Goal: Transaction & Acquisition: Purchase product/service

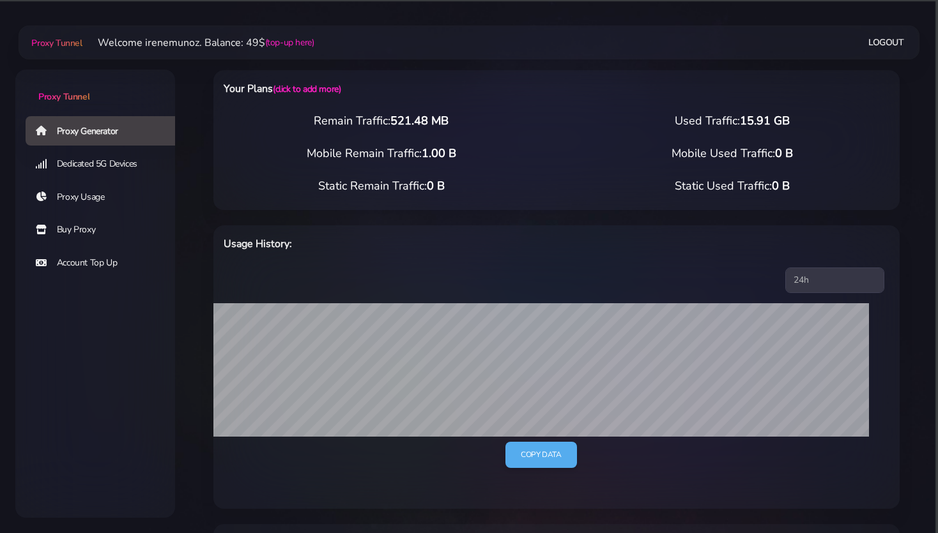
click at [96, 324] on div "Proxy Generator Dedicated 5G Devices Proxy Usage Buy Proxy Account Top Up" at bounding box center [95, 266] width 160 height 303
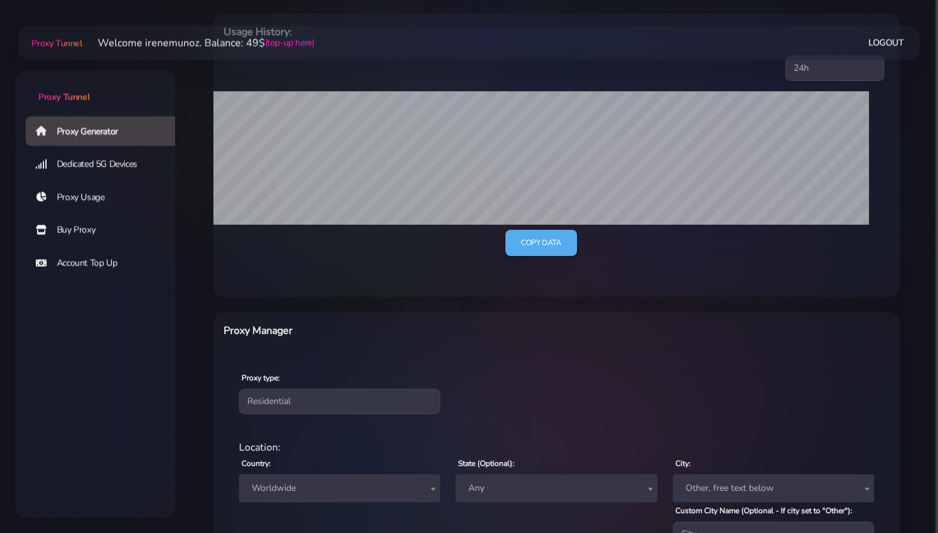
scroll to position [202, 0]
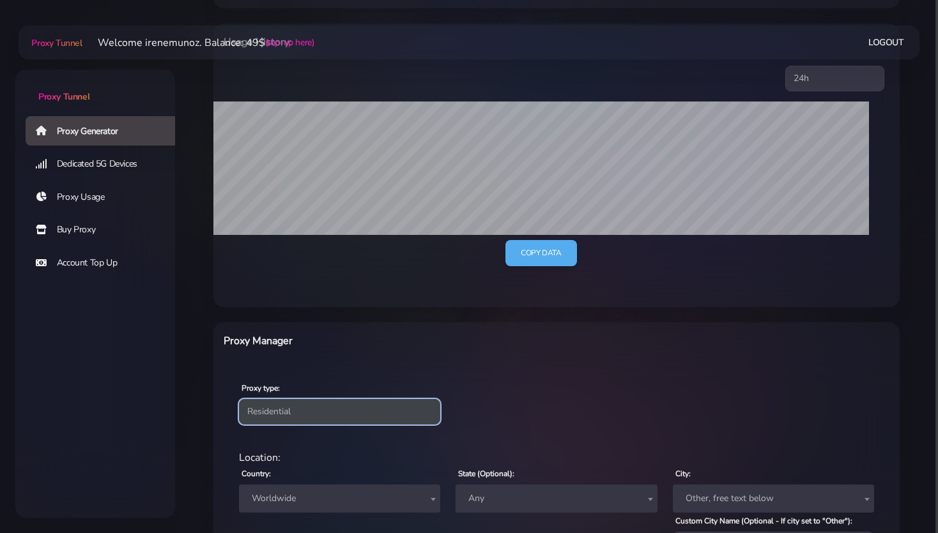
click at [333, 413] on select "Residential Static Mobile" at bounding box center [339, 412] width 201 height 26
select select "static"
click option "Static" at bounding box center [0, 0] width 0 height 0
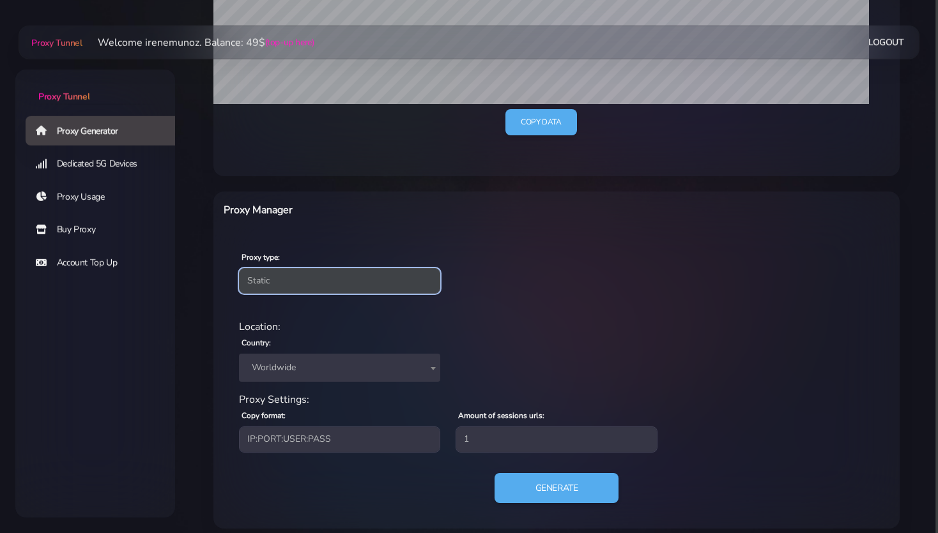
scroll to position [343, 0]
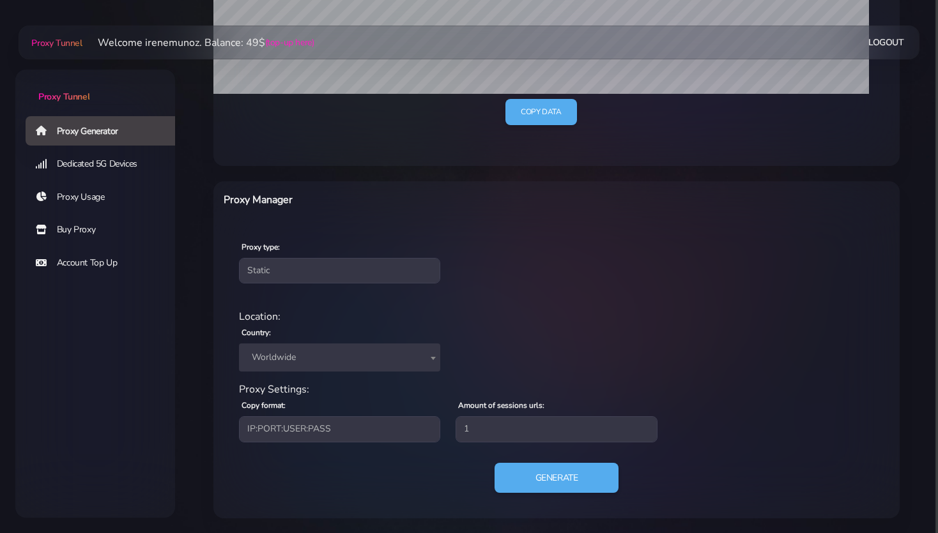
click at [309, 359] on span "Worldwide" at bounding box center [340, 358] width 186 height 18
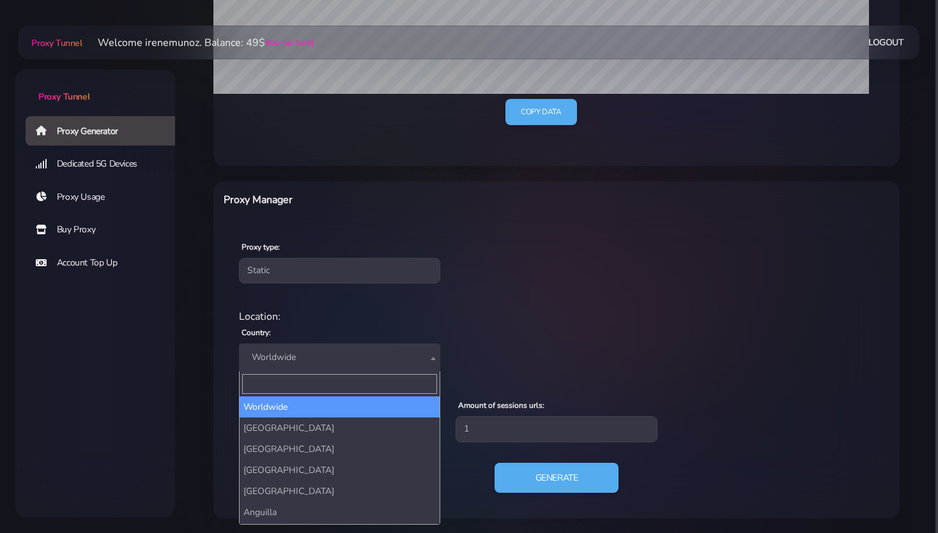
click at [287, 387] on input "Search" at bounding box center [339, 384] width 195 height 20
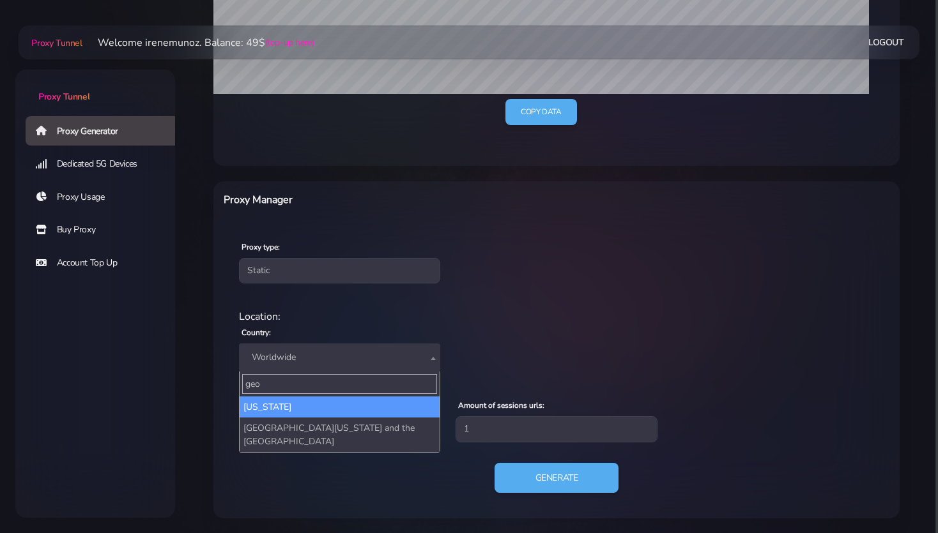
type input "geo"
select select "GE"
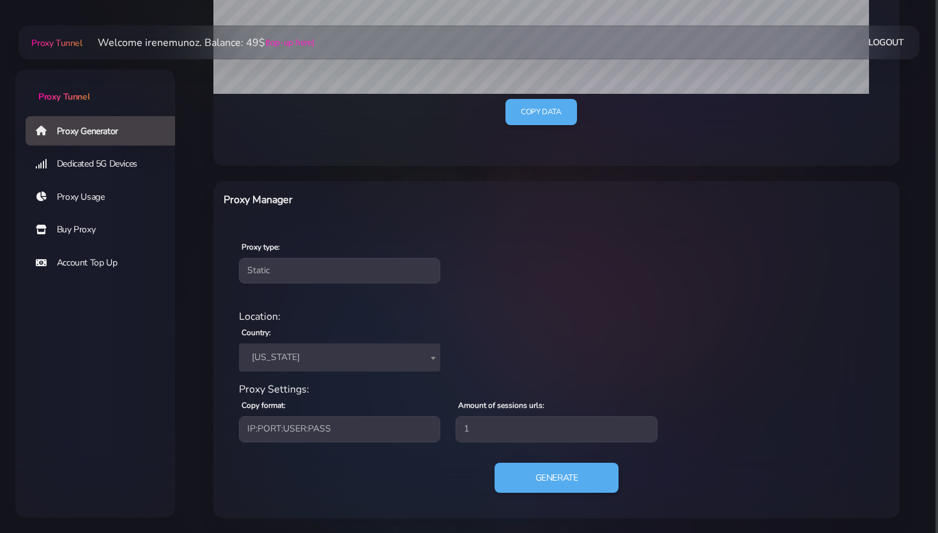
click at [510, 351] on div "Location: Country: Worldwide Andorra United Arab Emirates Afghanistan Antigua a…" at bounding box center [556, 345] width 650 height 73
click at [542, 475] on button "Generate" at bounding box center [556, 477] width 127 height 31
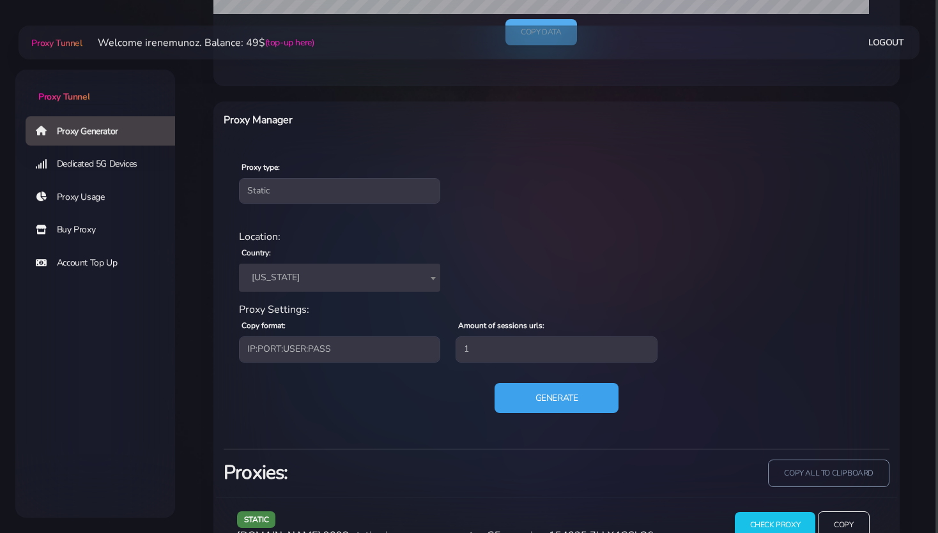
scroll to position [466, 0]
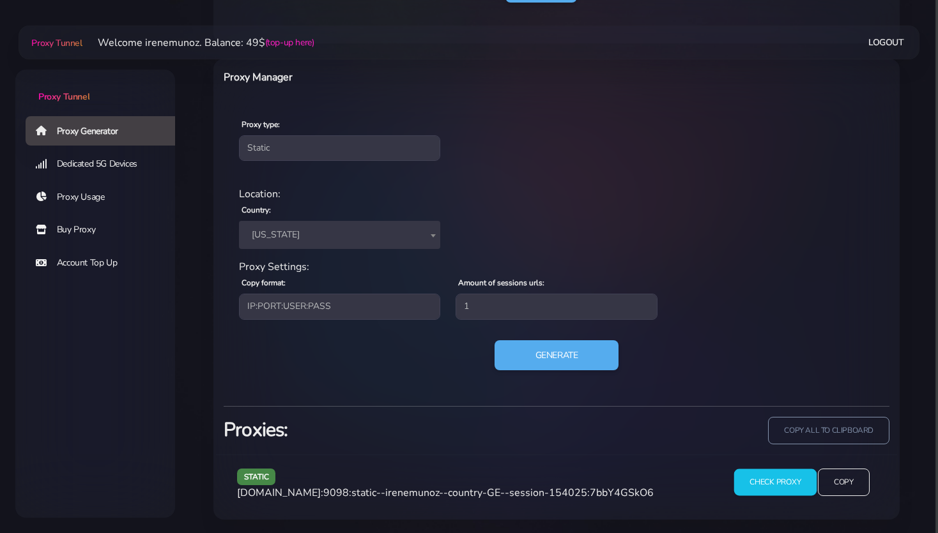
click at [783, 482] on input "Check Proxy" at bounding box center [774, 483] width 82 height 27
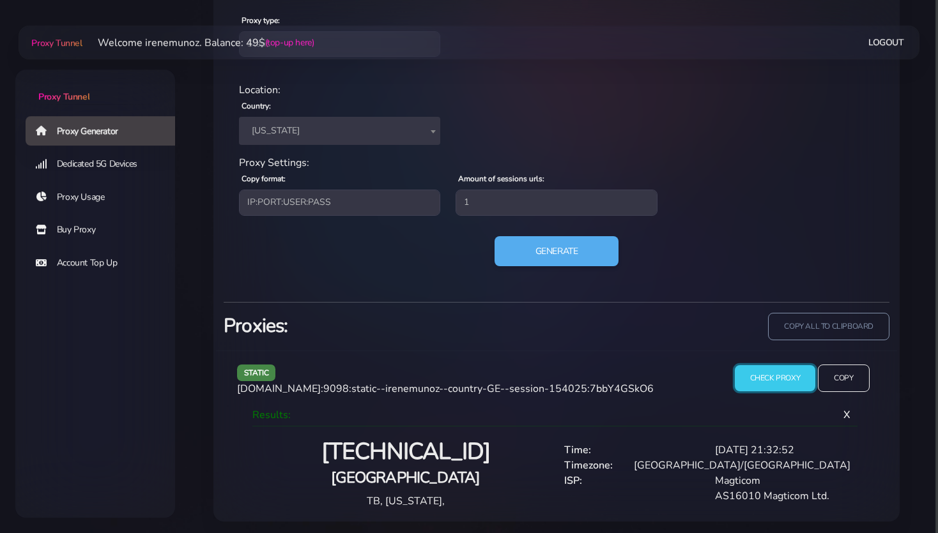
scroll to position [572, 0]
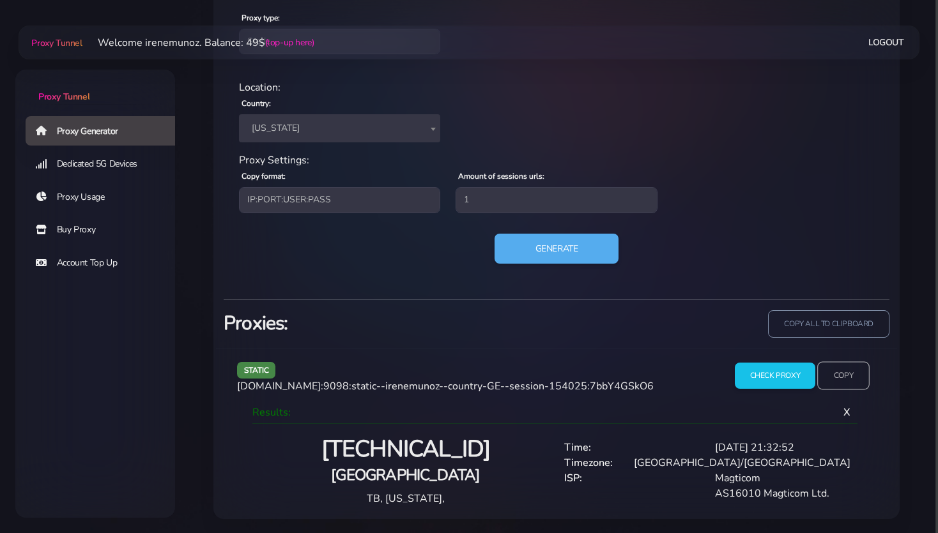
click at [844, 371] on input "Copy" at bounding box center [843, 376] width 52 height 28
click at [843, 371] on input "Copy" at bounding box center [843, 376] width 52 height 28
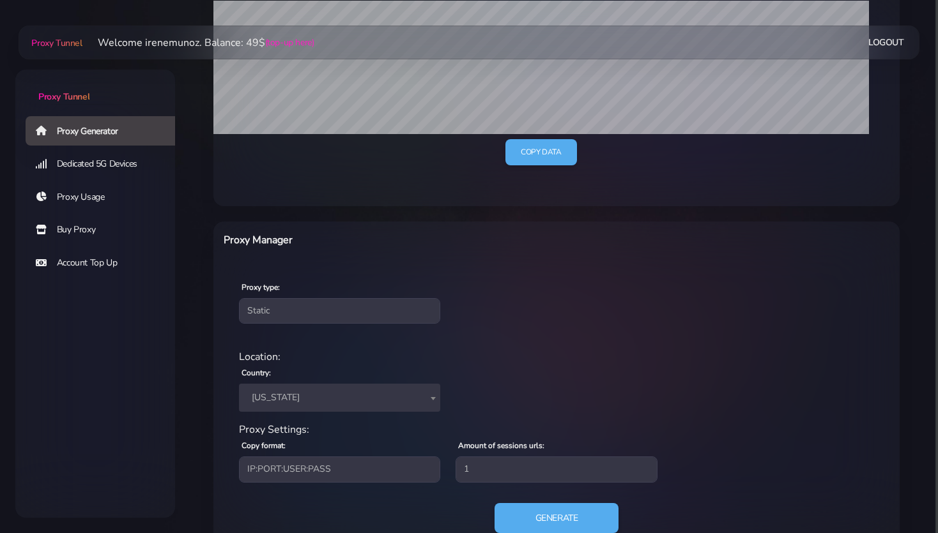
scroll to position [0, 0]
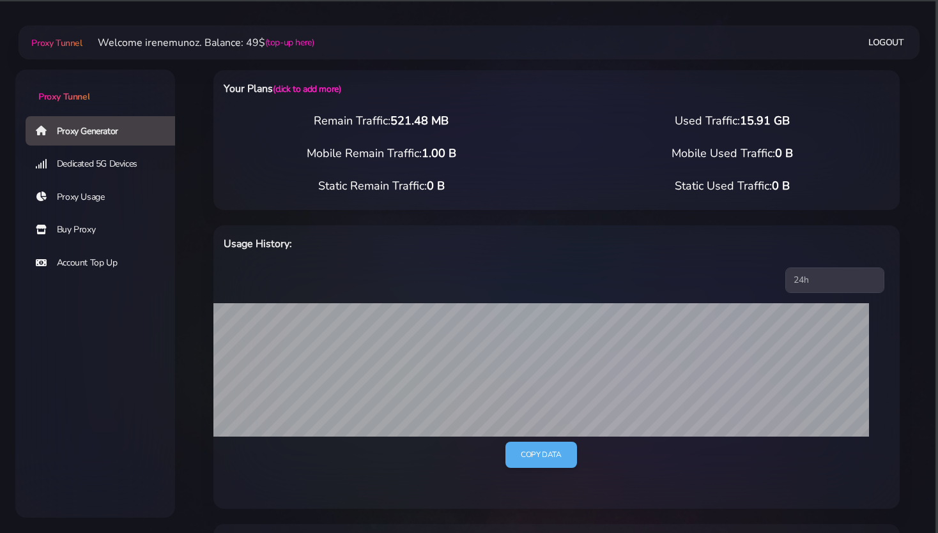
click at [75, 229] on link "Buy Proxy" at bounding box center [106, 229] width 160 height 29
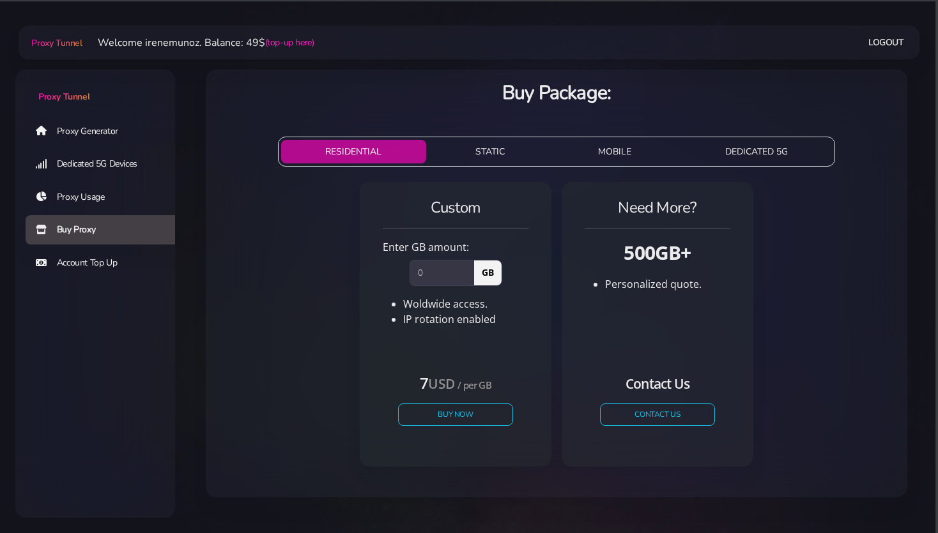
click at [476, 144] on button "STATIC" at bounding box center [490, 152] width 118 height 24
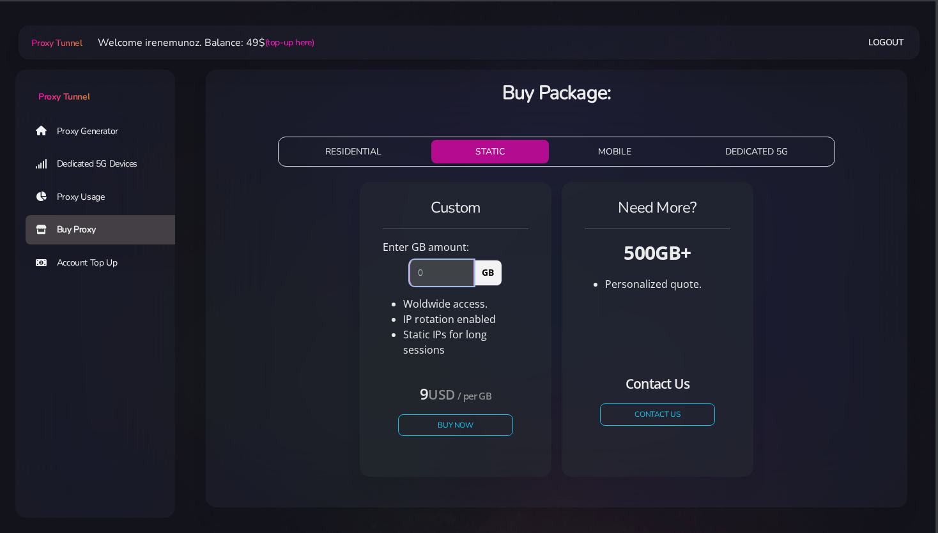
drag, startPoint x: 428, startPoint y: 270, endPoint x: 402, endPoint y: 267, distance: 25.7
click at [409, 267] on input "number" at bounding box center [441, 273] width 65 height 26
type input "1"
click at [452, 414] on button "Buy Now" at bounding box center [456, 425] width 118 height 22
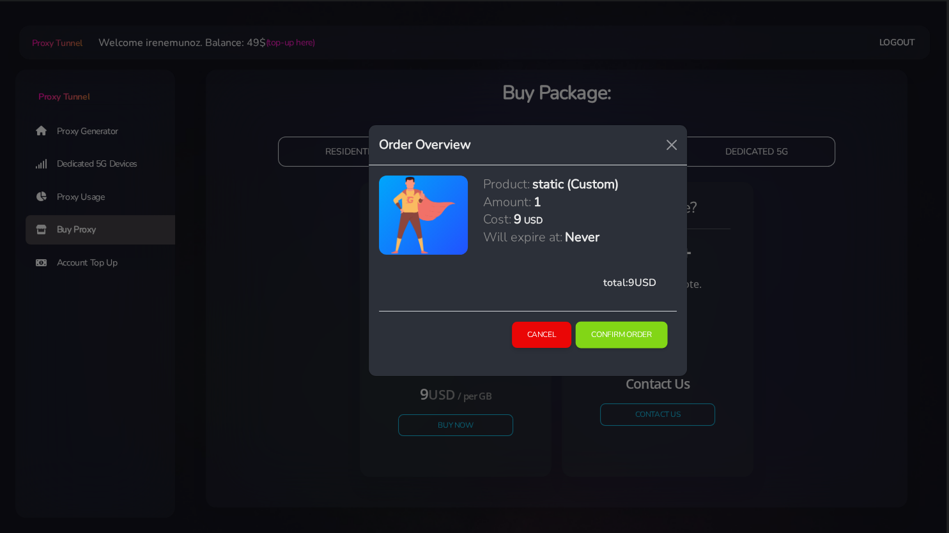
click at [611, 328] on button "Confirm Order" at bounding box center [622, 335] width 92 height 27
